Goal: Task Accomplishment & Management: Manage account settings

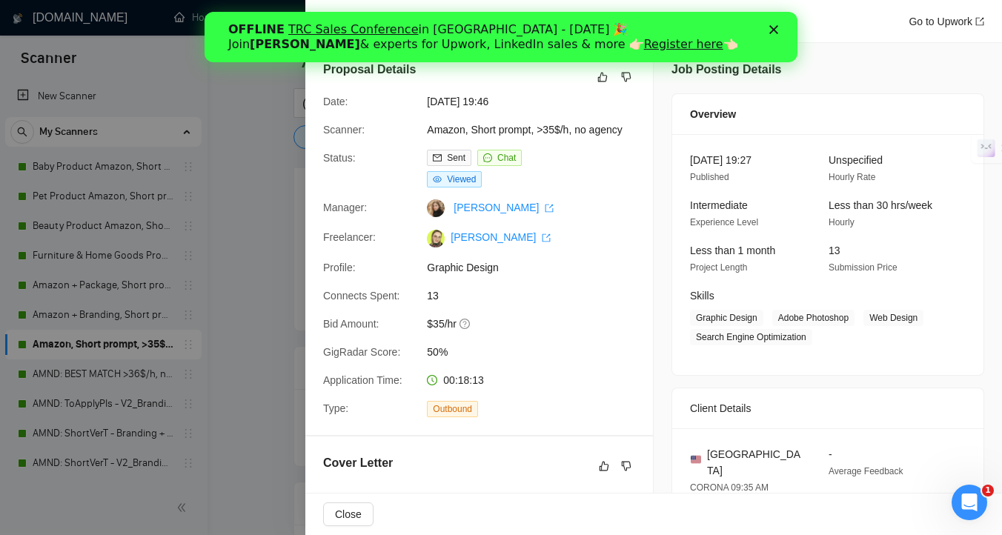
click at [296, 248] on div at bounding box center [501, 267] width 1002 height 535
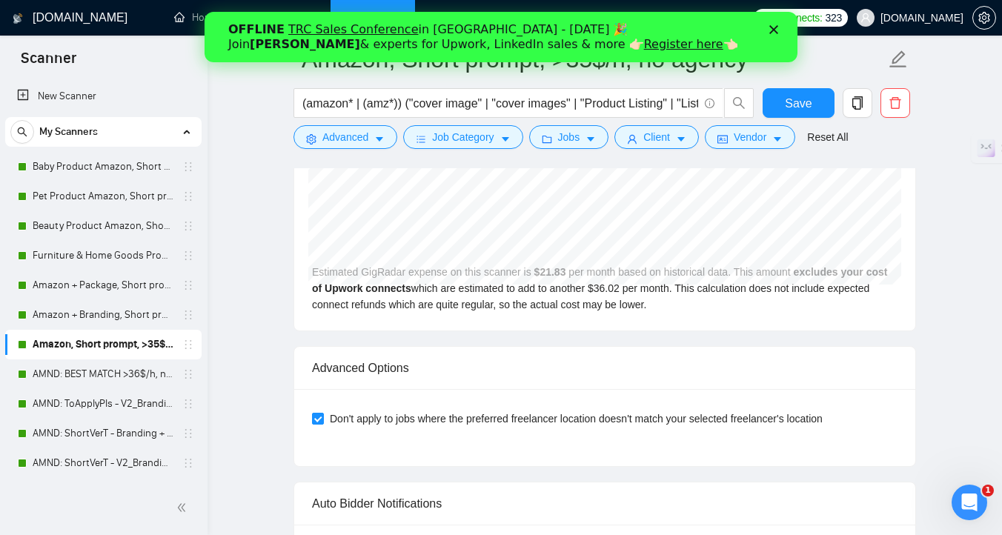
click at [776, 25] on icon "Закрити" at bounding box center [774, 29] width 9 height 9
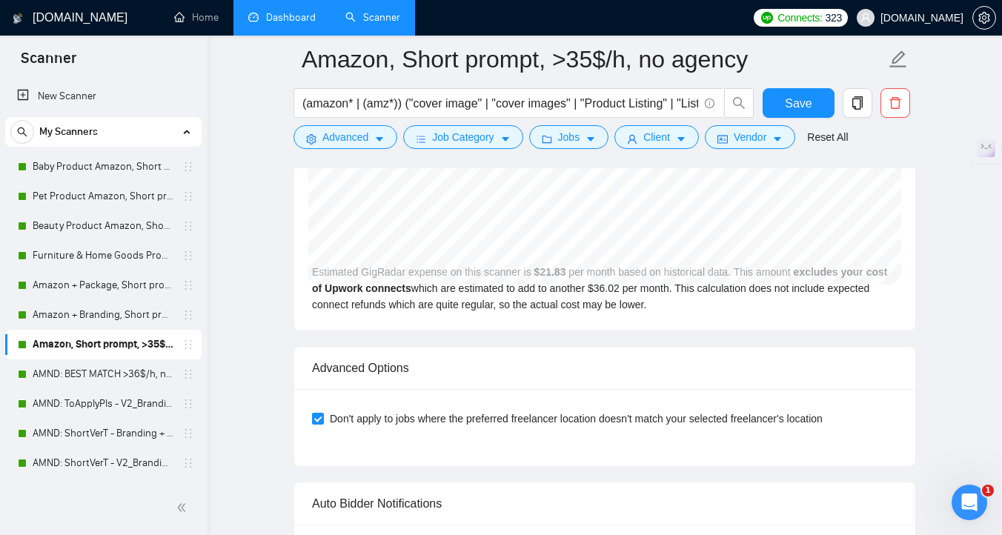
click at [287, 15] on link "Dashboard" at bounding box center [281, 17] width 67 height 13
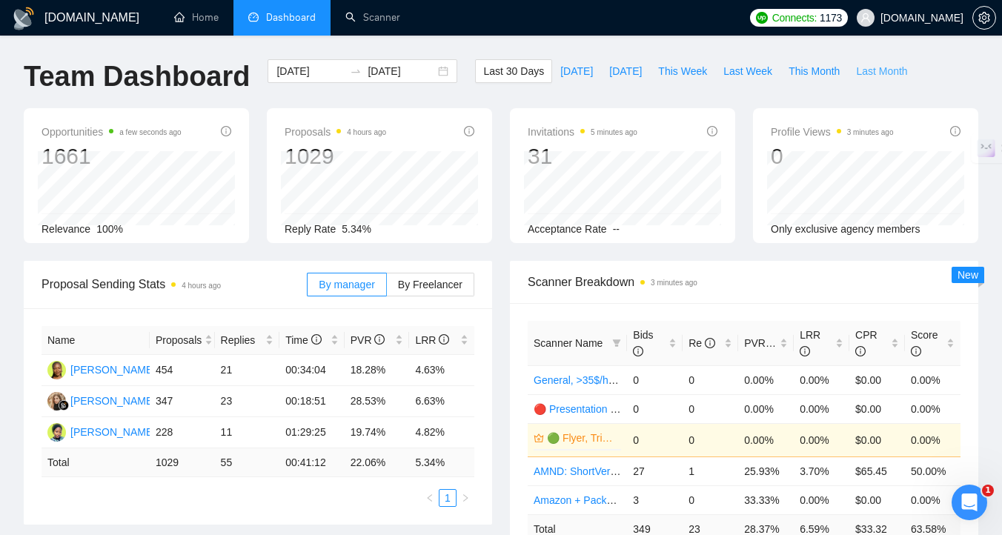
click at [869, 70] on span "Last Month" at bounding box center [881, 71] width 51 height 16
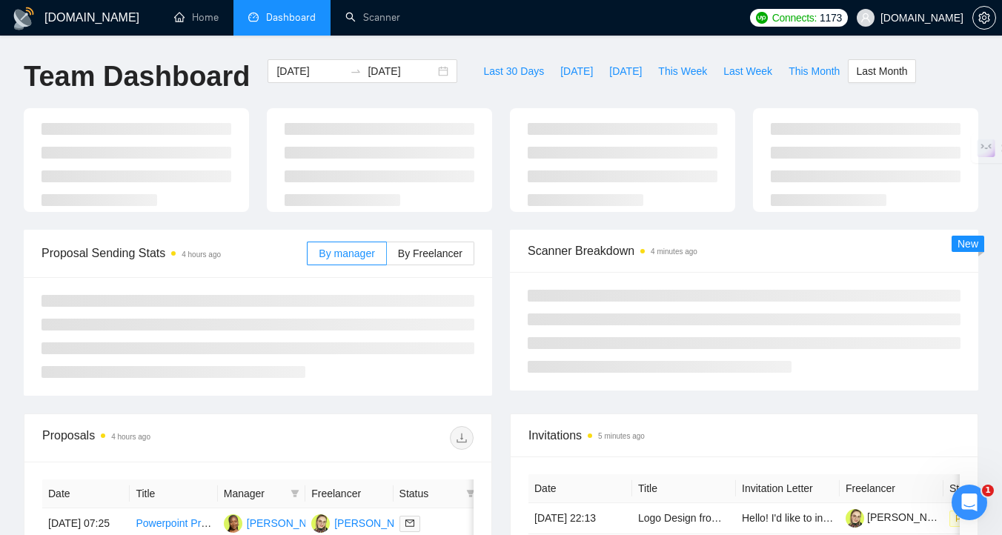
type input "[DATE]"
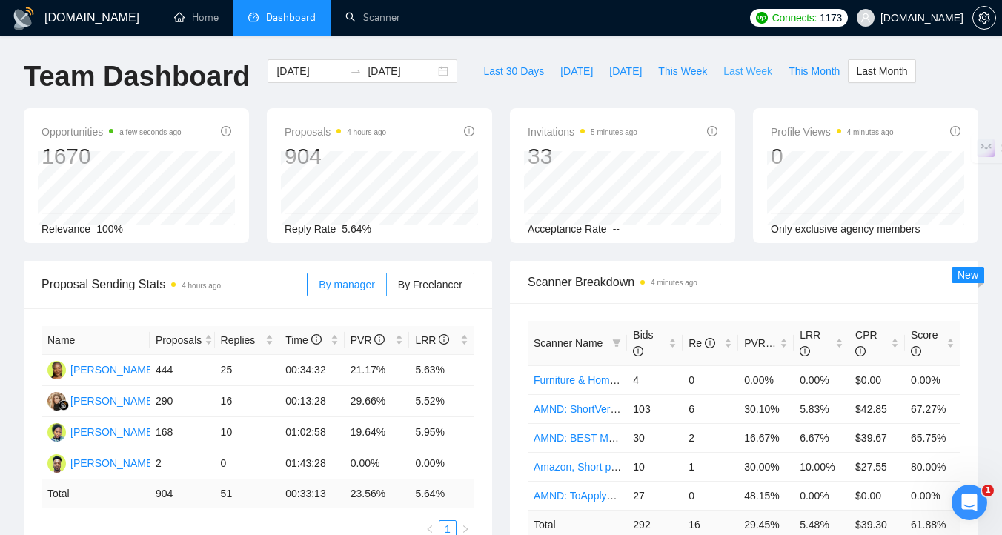
click at [757, 68] on span "Last Week" at bounding box center [748, 71] width 49 height 16
type input "[DATE]"
